Goal: Task Accomplishment & Management: Use online tool/utility

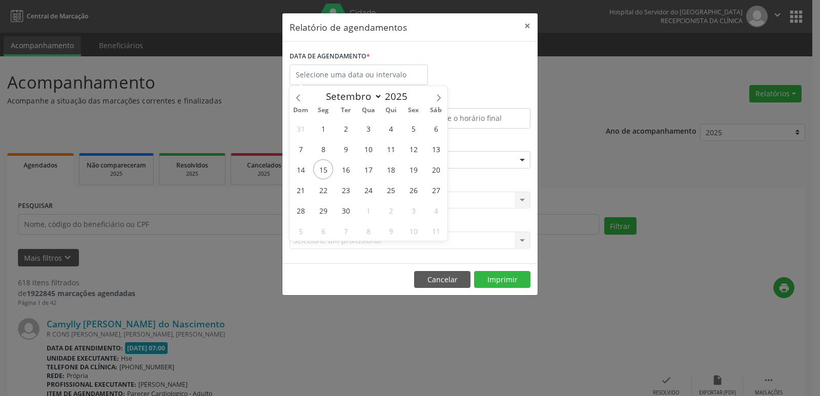
select select "8"
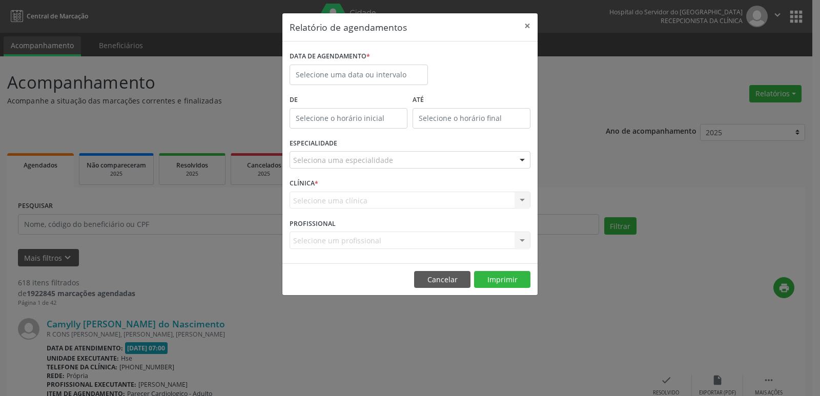
click at [221, 78] on div "Relatório de agendamentos × DATA DE AGENDAMENTO * De ATÉ ESPECIALIDADE Selecion…" at bounding box center [410, 198] width 820 height 396
click at [354, 77] on input "text" at bounding box center [359, 75] width 138 height 20
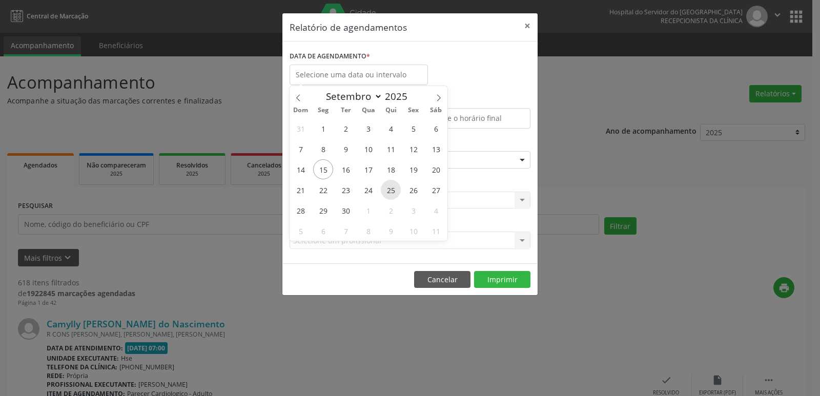
click at [395, 194] on span "25" at bounding box center [391, 190] width 20 height 20
type input "25/09/2025"
click at [395, 194] on span "25" at bounding box center [391, 190] width 20 height 20
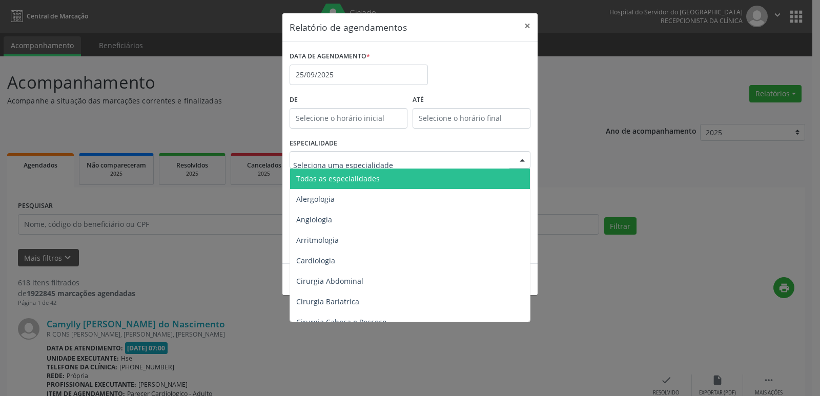
click at [348, 177] on span "Todas as especialidades" at bounding box center [338, 179] width 84 height 10
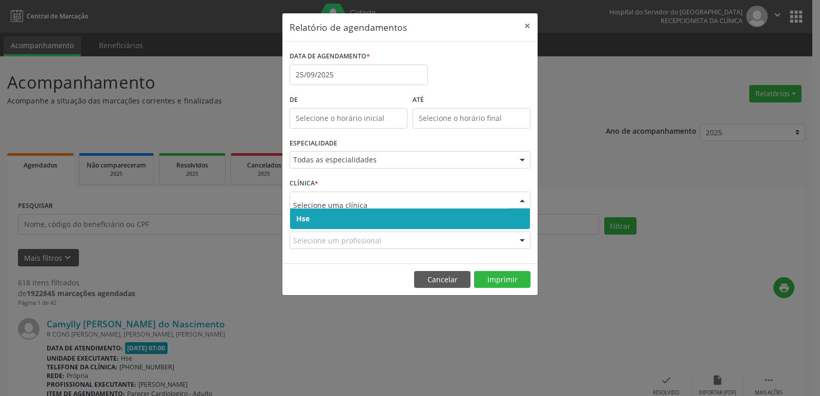
click at [323, 219] on span "Hse" at bounding box center [410, 219] width 240 height 20
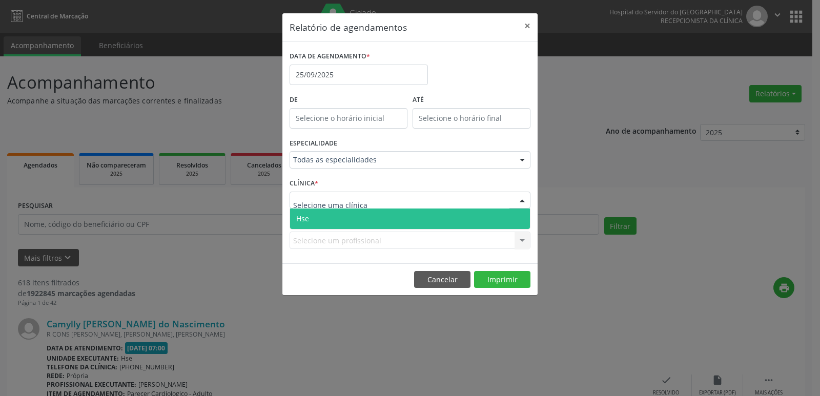
drag, startPoint x: 319, startPoint y: 216, endPoint x: 322, endPoint y: 229, distance: 13.1
click at [319, 217] on span "Hse" at bounding box center [410, 219] width 240 height 20
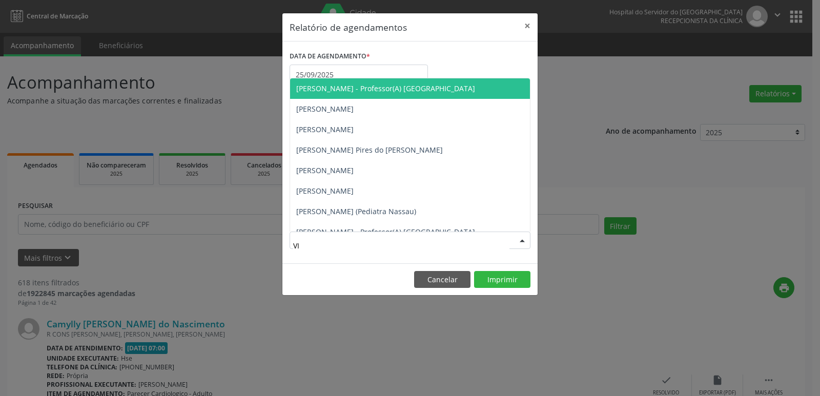
type input "VIC"
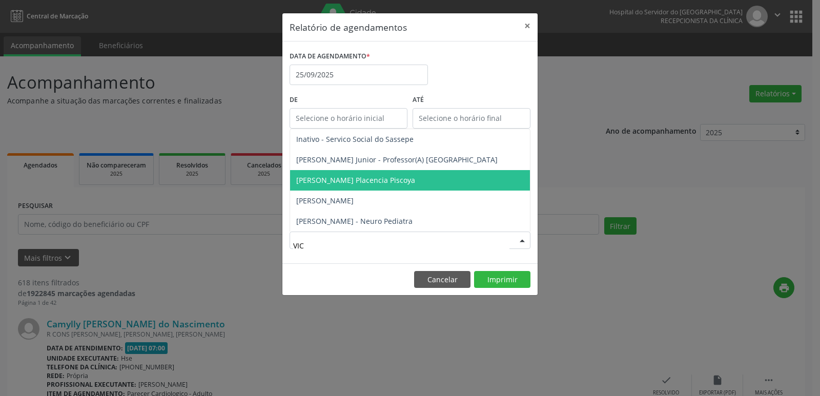
click at [334, 178] on span "[PERSON_NAME] Placencia Piscoya" at bounding box center [355, 180] width 119 height 10
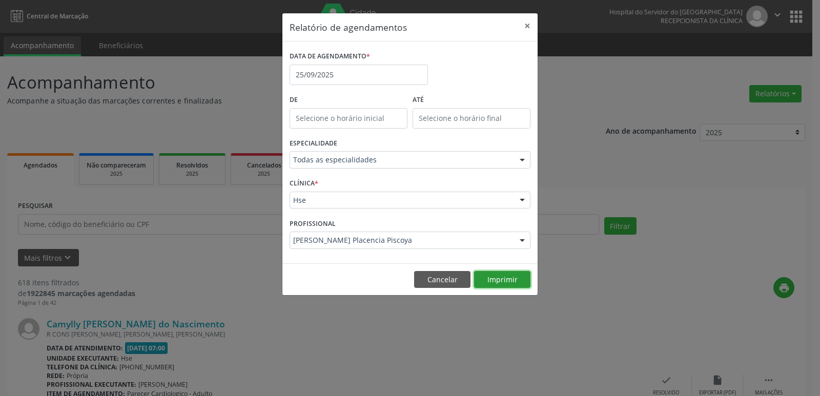
click at [501, 281] on button "Imprimir" at bounding box center [502, 279] width 56 height 17
click at [350, 71] on input "25/09/2025" at bounding box center [359, 75] width 138 height 20
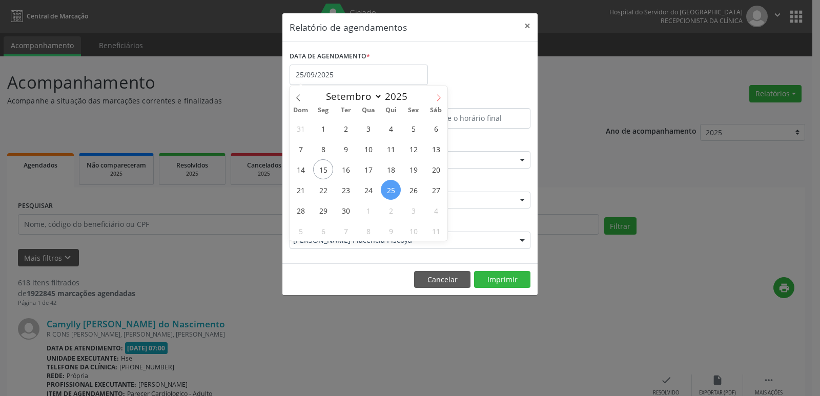
click at [441, 96] on icon at bounding box center [438, 97] width 7 height 7
select select "9"
click at [392, 129] on span "2" at bounding box center [391, 128] width 20 height 20
type input "[DATE]"
click at [392, 129] on span "2" at bounding box center [391, 128] width 20 height 20
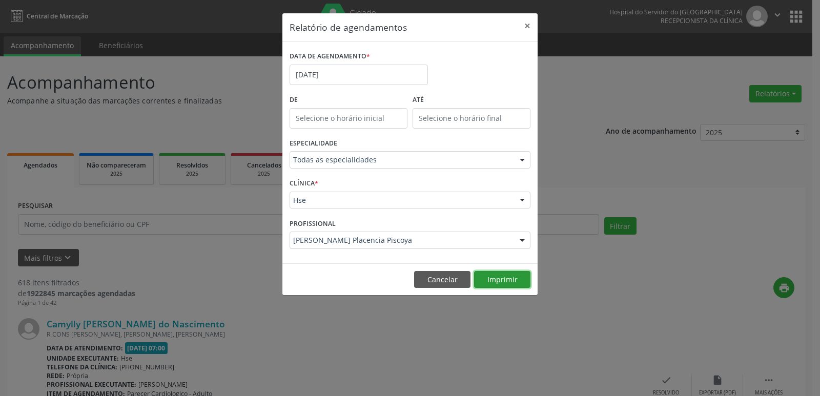
click at [490, 276] on button "Imprimir" at bounding box center [502, 279] width 56 height 17
